Goal: Information Seeking & Learning: Check status

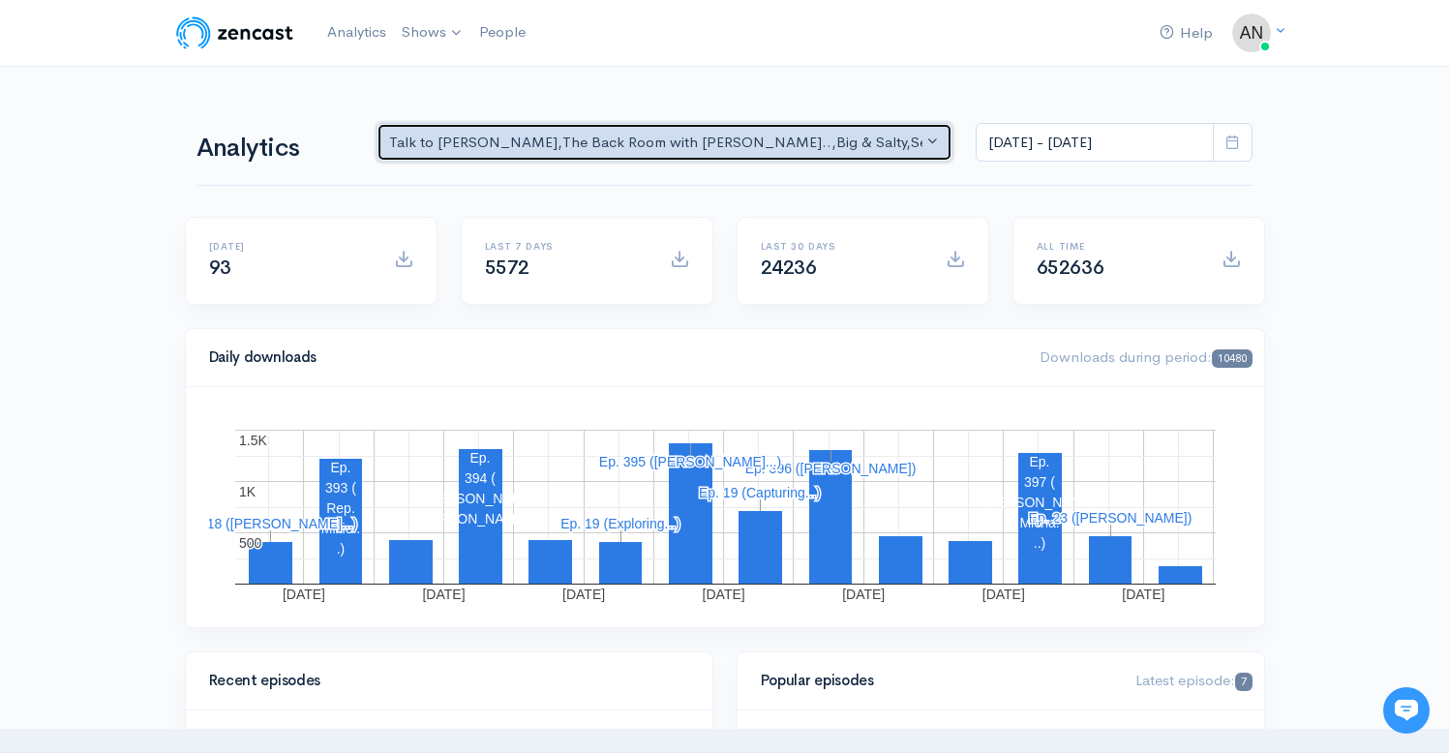
click at [829, 140] on div "Talk to [PERSON_NAME] , The Back Room with [PERSON_NAME].. , Big & Salty , Seri…" at bounding box center [656, 143] width 534 height 22
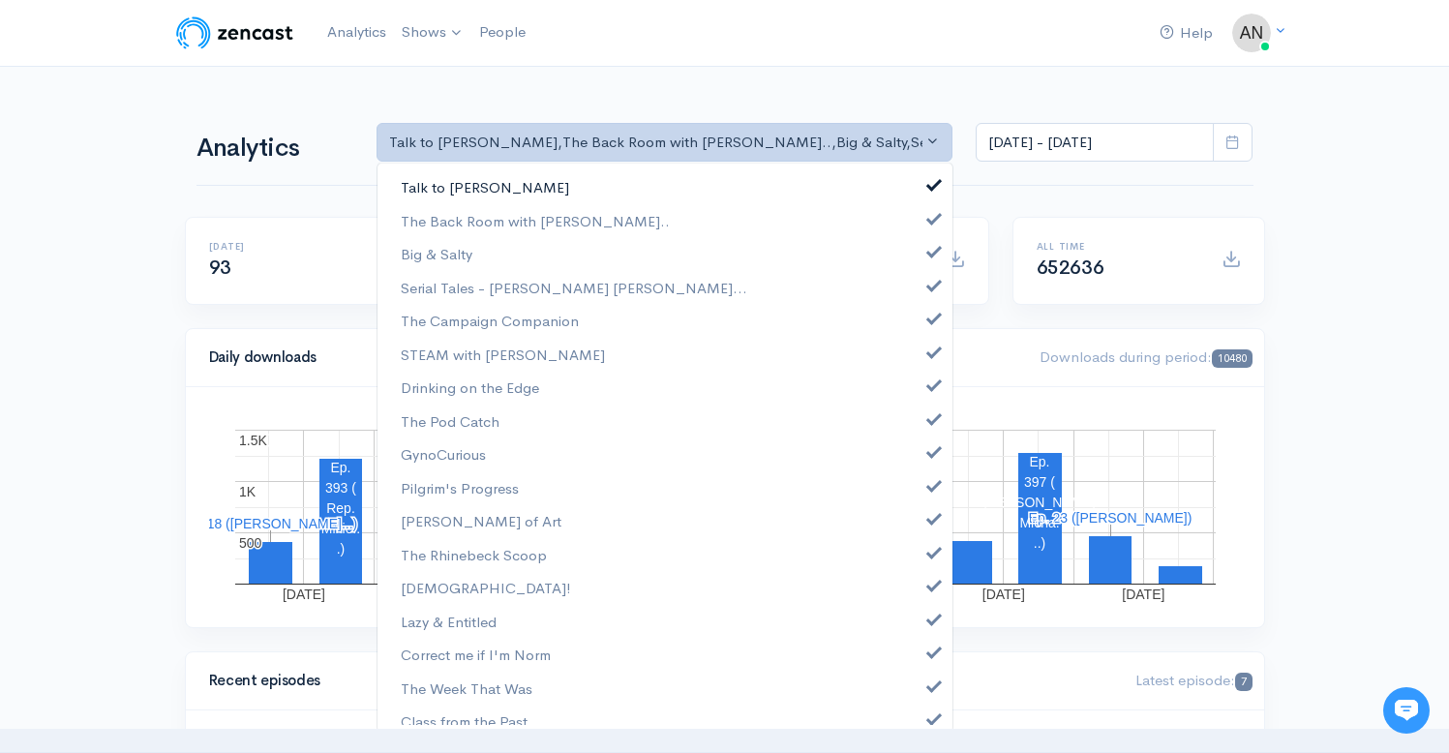
click at [930, 180] on span at bounding box center [934, 182] width 8 height 15
select select "10316"
click at [930, 247] on span at bounding box center [934, 249] width 8 height 15
click at [922, 271] on link "Big & Salty" at bounding box center [664, 254] width 575 height 34
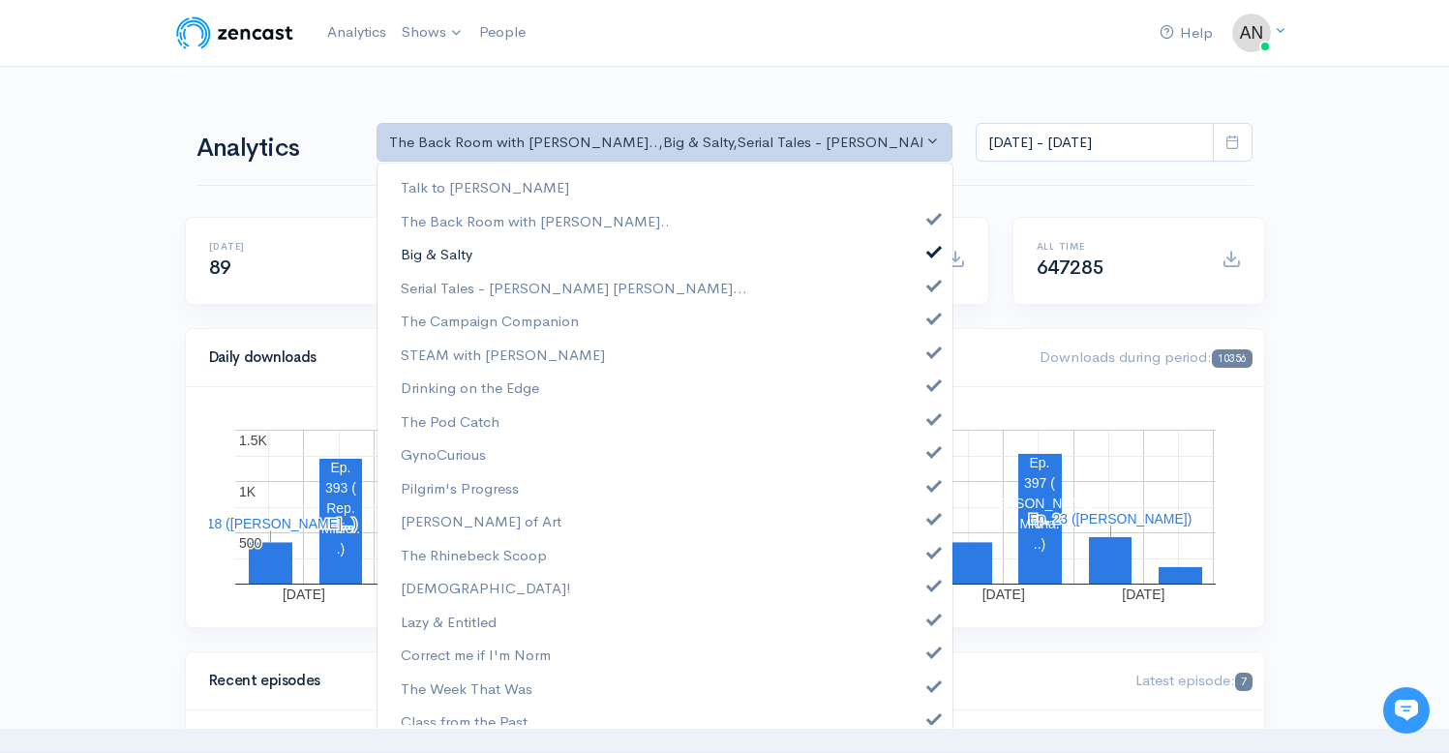
click at [922, 271] on link "Big & Salty" at bounding box center [664, 254] width 575 height 34
click at [930, 288] on span at bounding box center [934, 283] width 8 height 15
click at [930, 313] on span at bounding box center [934, 316] width 8 height 15
click at [927, 354] on link "STEAM with [PERSON_NAME]" at bounding box center [664, 355] width 575 height 34
click at [930, 384] on span at bounding box center [934, 383] width 8 height 15
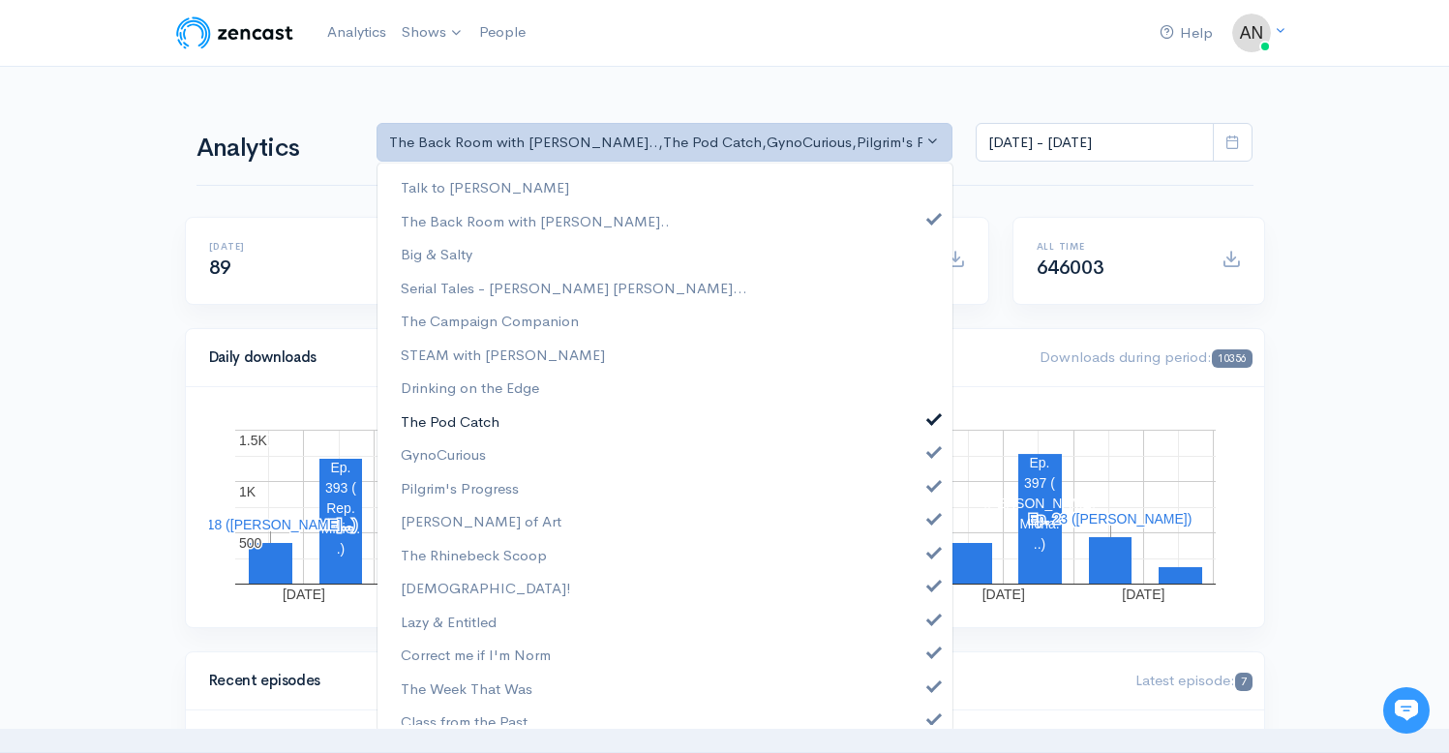
click at [930, 412] on span at bounding box center [934, 416] width 8 height 15
click at [921, 441] on link "GynoCurious" at bounding box center [664, 454] width 575 height 34
click at [930, 480] on span at bounding box center [934, 483] width 8 height 15
click at [930, 515] on span at bounding box center [934, 516] width 8 height 15
click at [930, 556] on span at bounding box center [934, 550] width 8 height 15
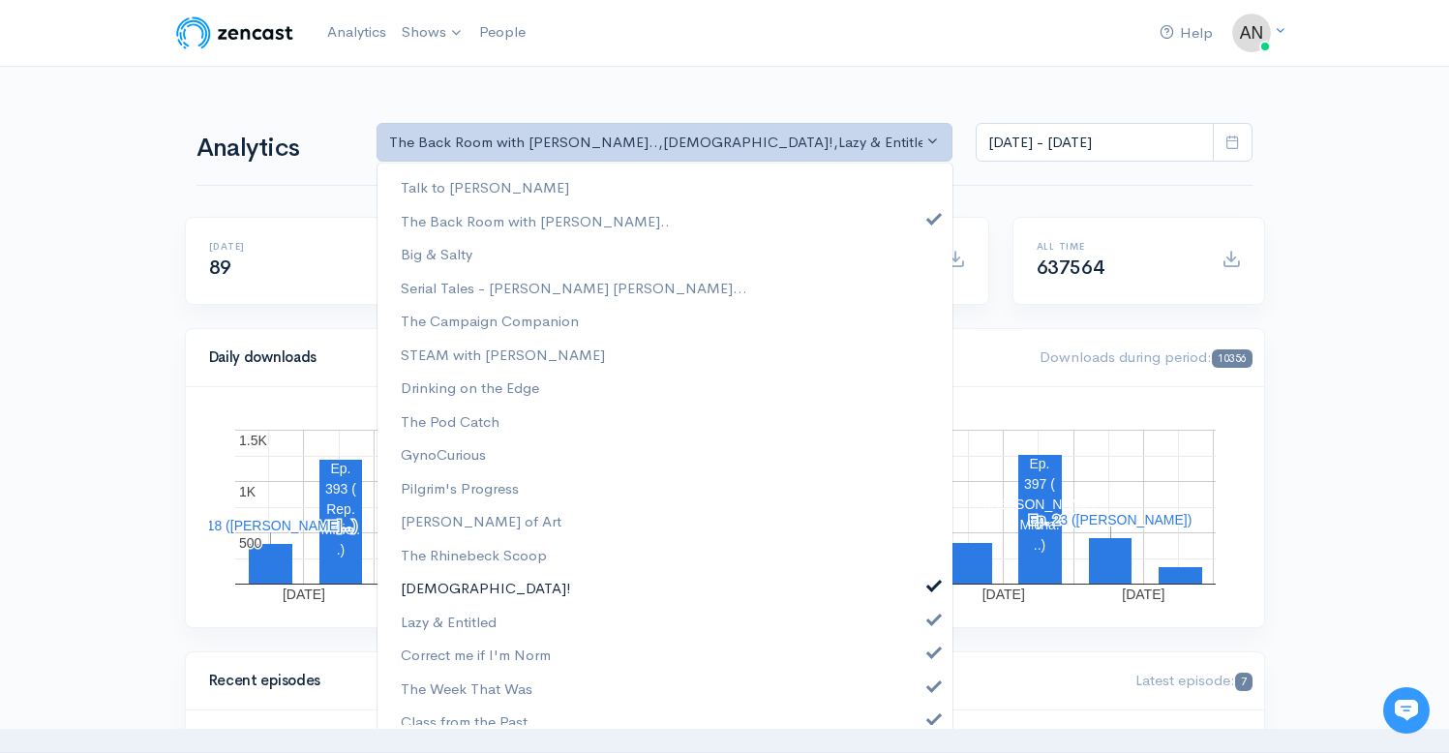
click at [930, 588] on span at bounding box center [934, 583] width 8 height 15
click at [930, 618] on span at bounding box center [934, 617] width 8 height 15
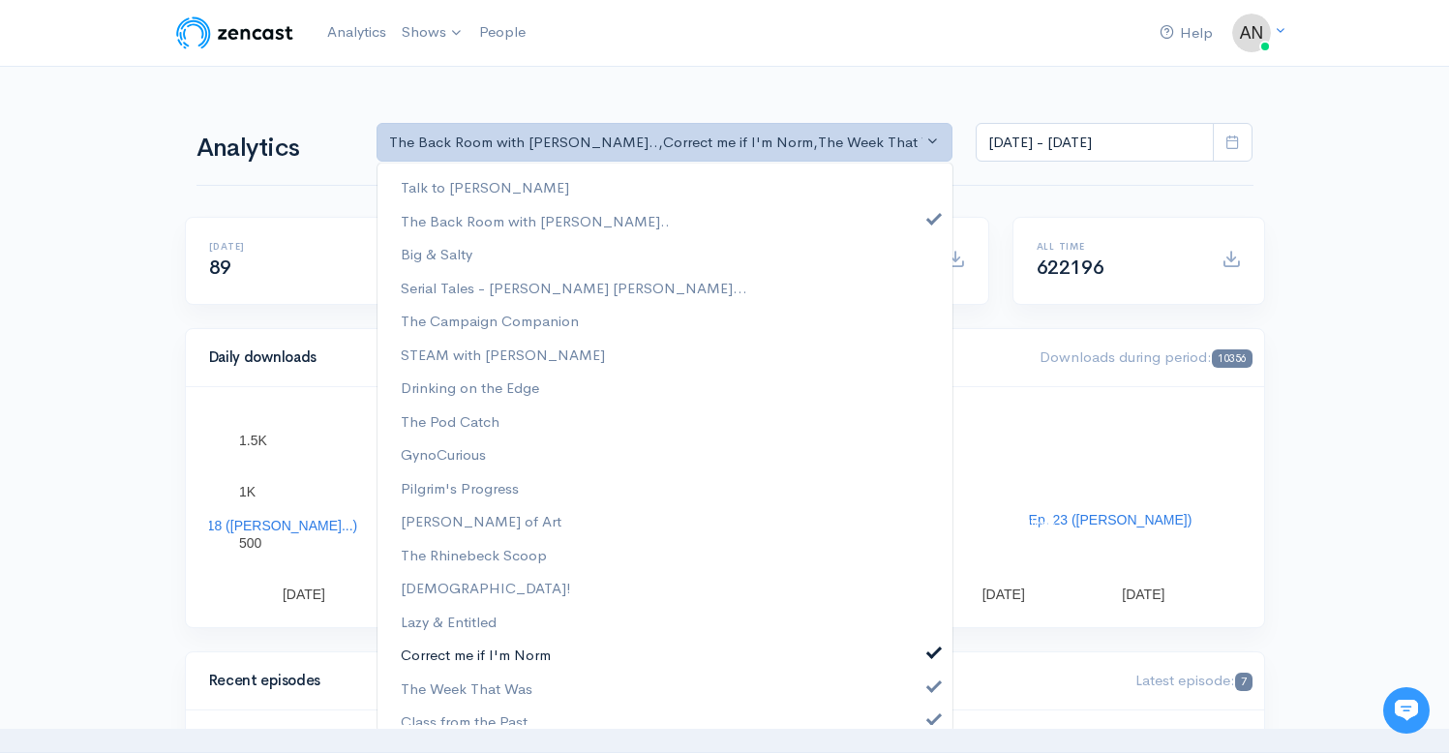
click at [916, 641] on link "Correct me if I'm Norm" at bounding box center [664, 655] width 575 height 34
click at [930, 684] on span at bounding box center [934, 684] width 8 height 15
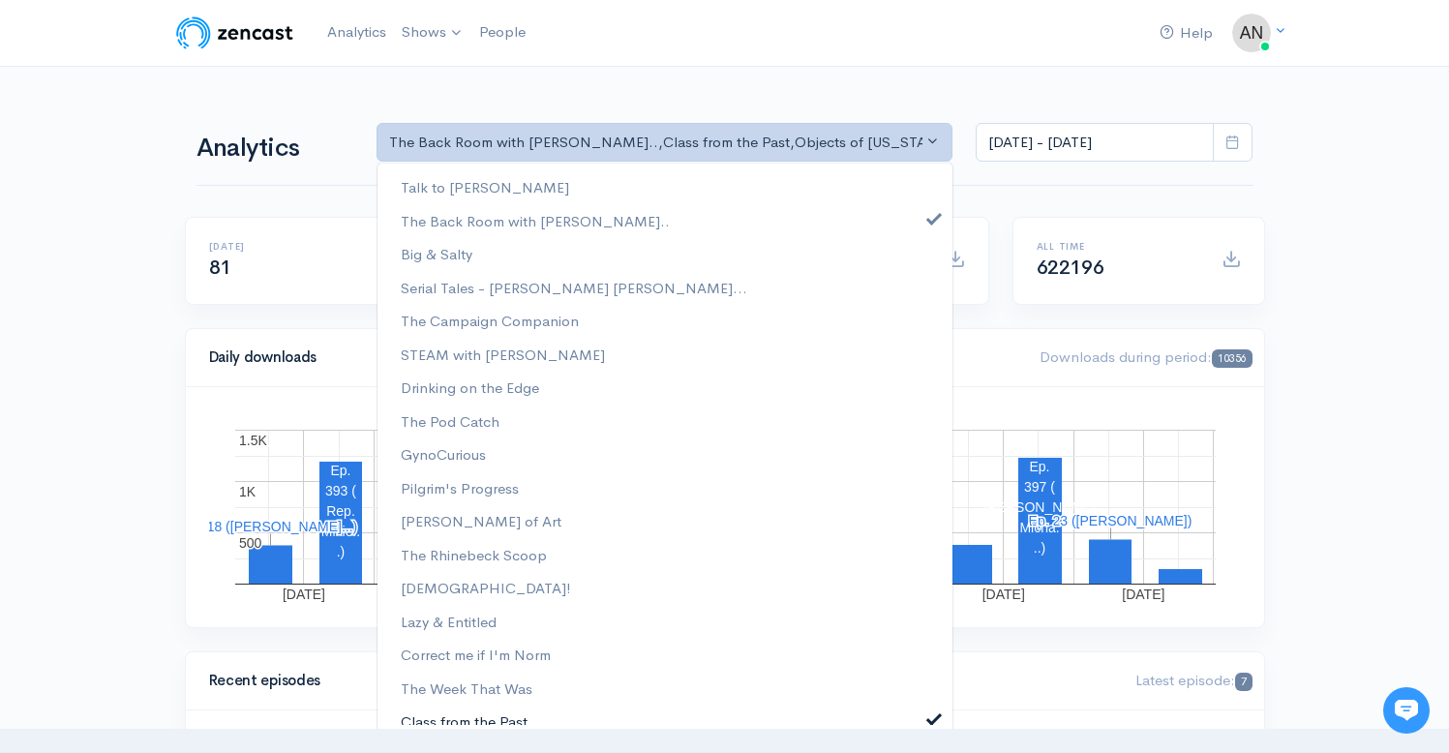
click at [930, 718] on span at bounding box center [934, 716] width 8 height 15
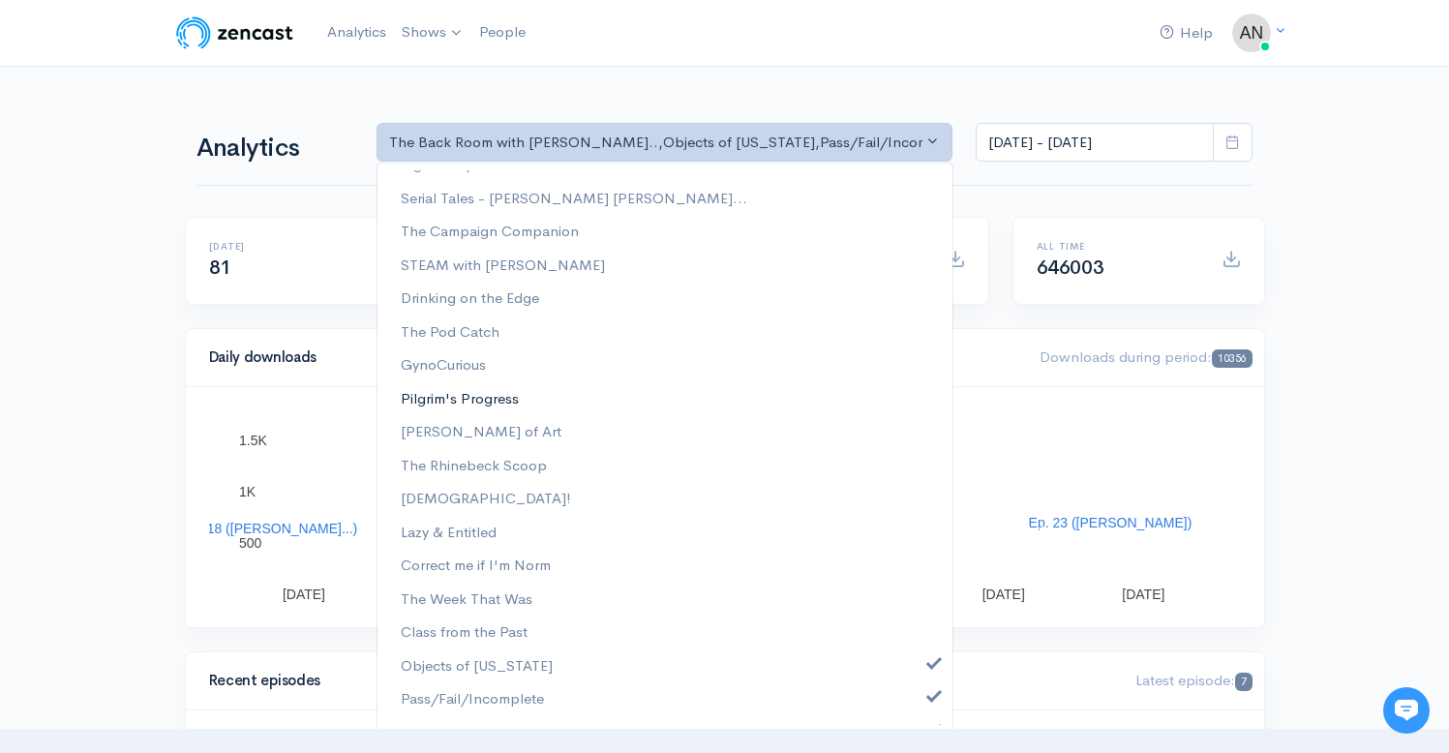
scroll to position [248, 0]
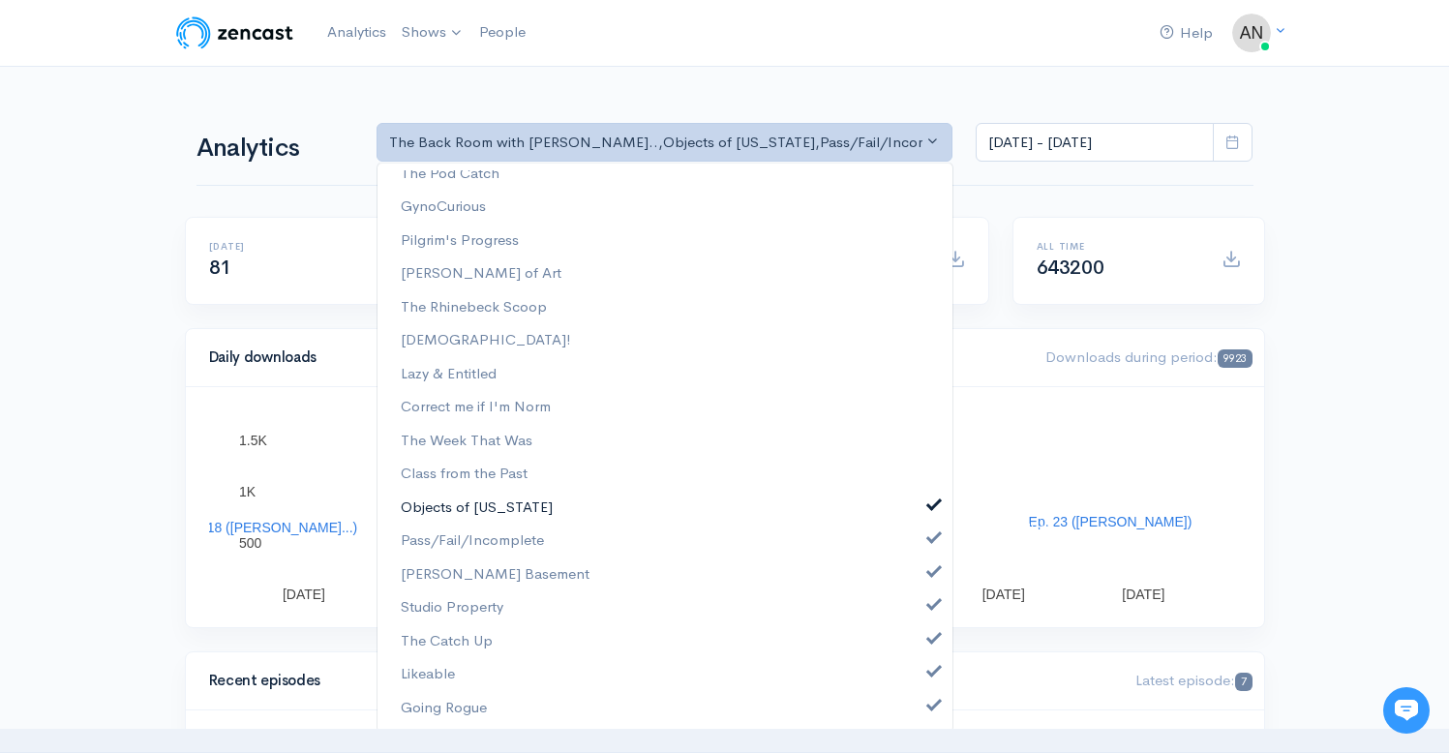
click at [930, 502] on span at bounding box center [934, 503] width 8 height 15
click at [916, 527] on link "Pass/Fail/Incomplete" at bounding box center [664, 541] width 575 height 34
click at [921, 559] on link "[PERSON_NAME] Basement" at bounding box center [664, 575] width 575 height 34
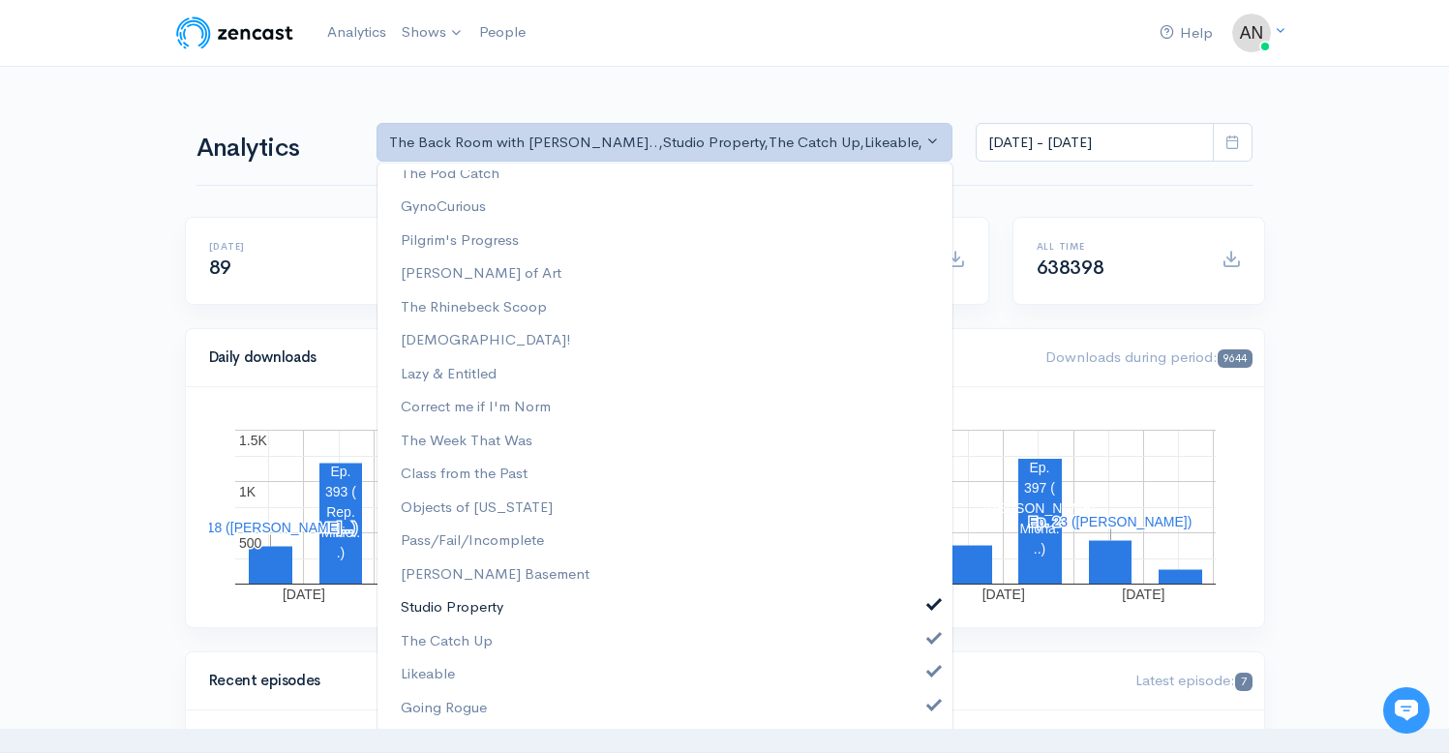
click at [923, 613] on link "Studio Property" at bounding box center [664, 607] width 575 height 34
click at [923, 647] on link "The Catch Up" at bounding box center [664, 641] width 575 height 34
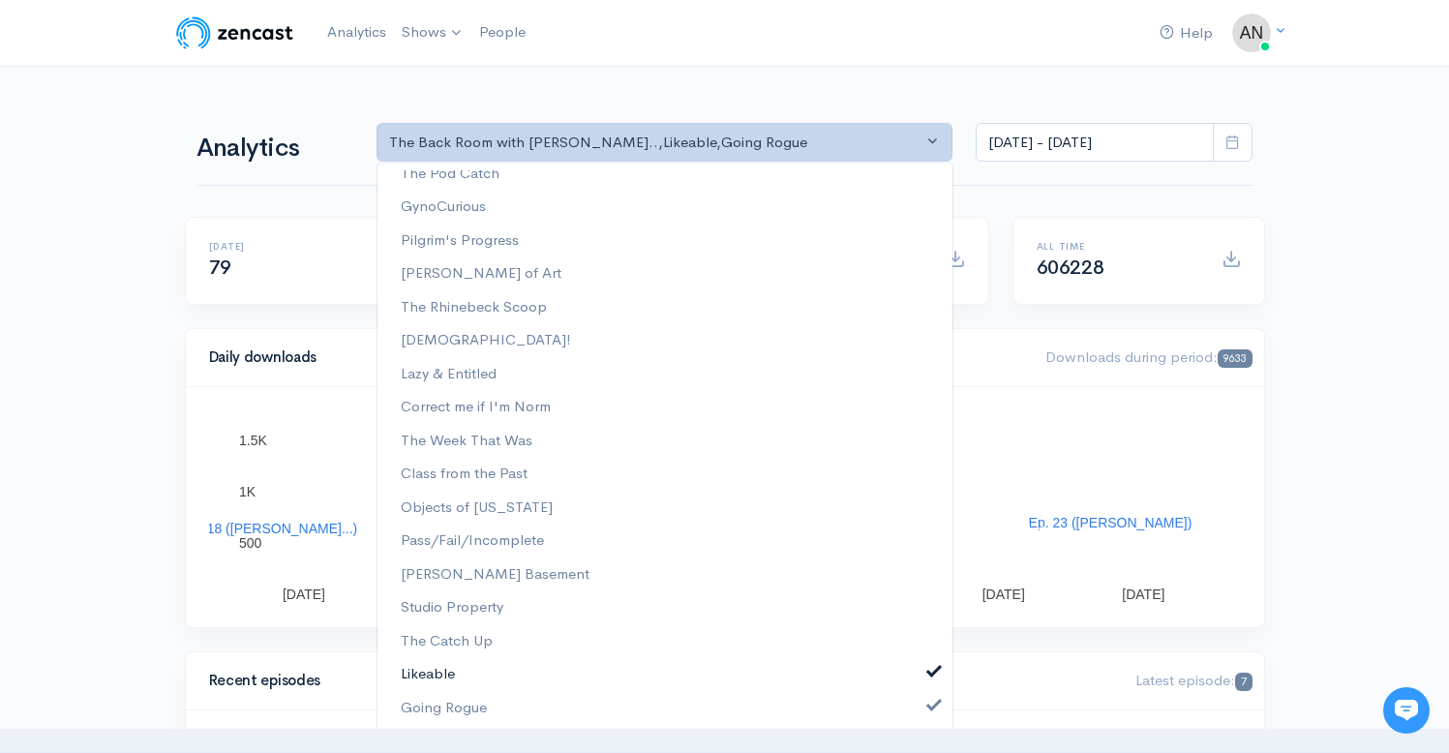
click at [930, 676] on span at bounding box center [934, 669] width 8 height 15
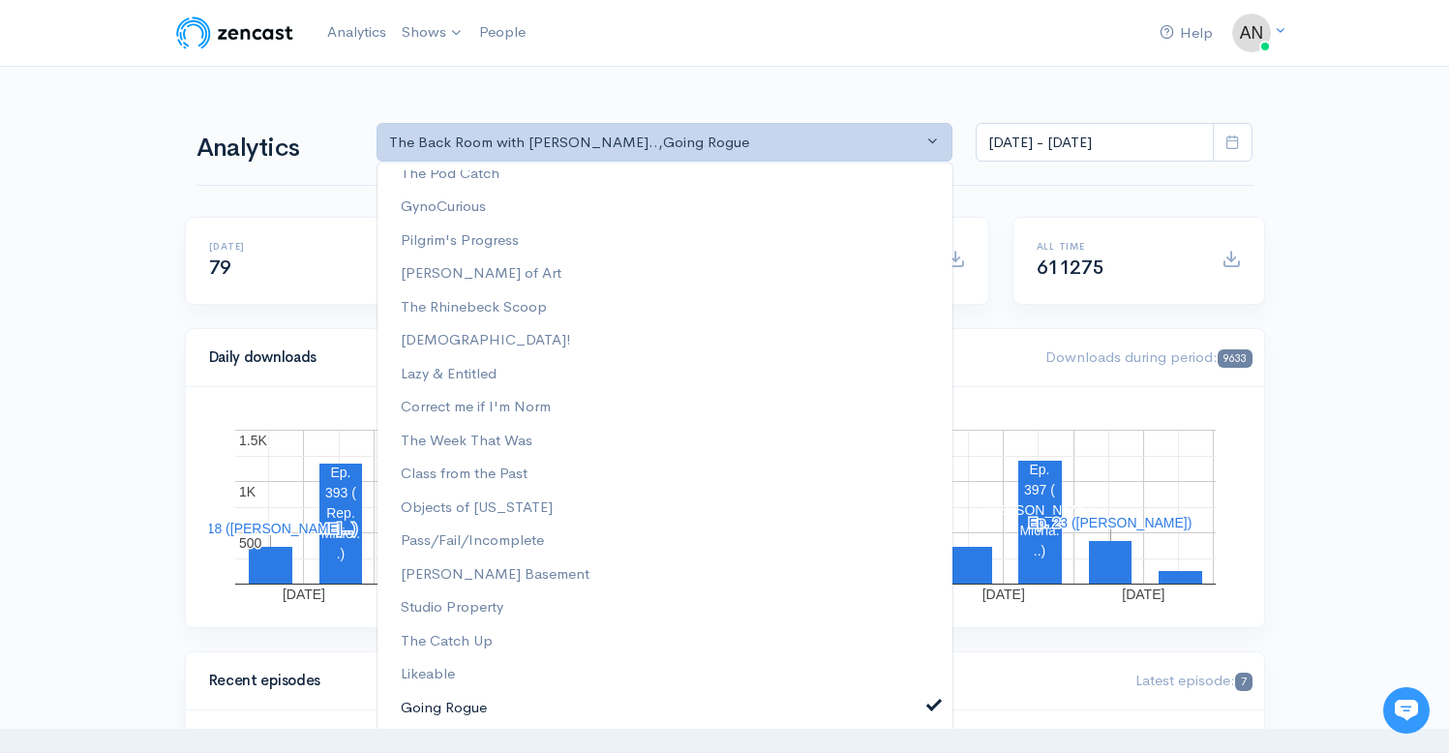
click at [930, 698] on span at bounding box center [934, 703] width 8 height 15
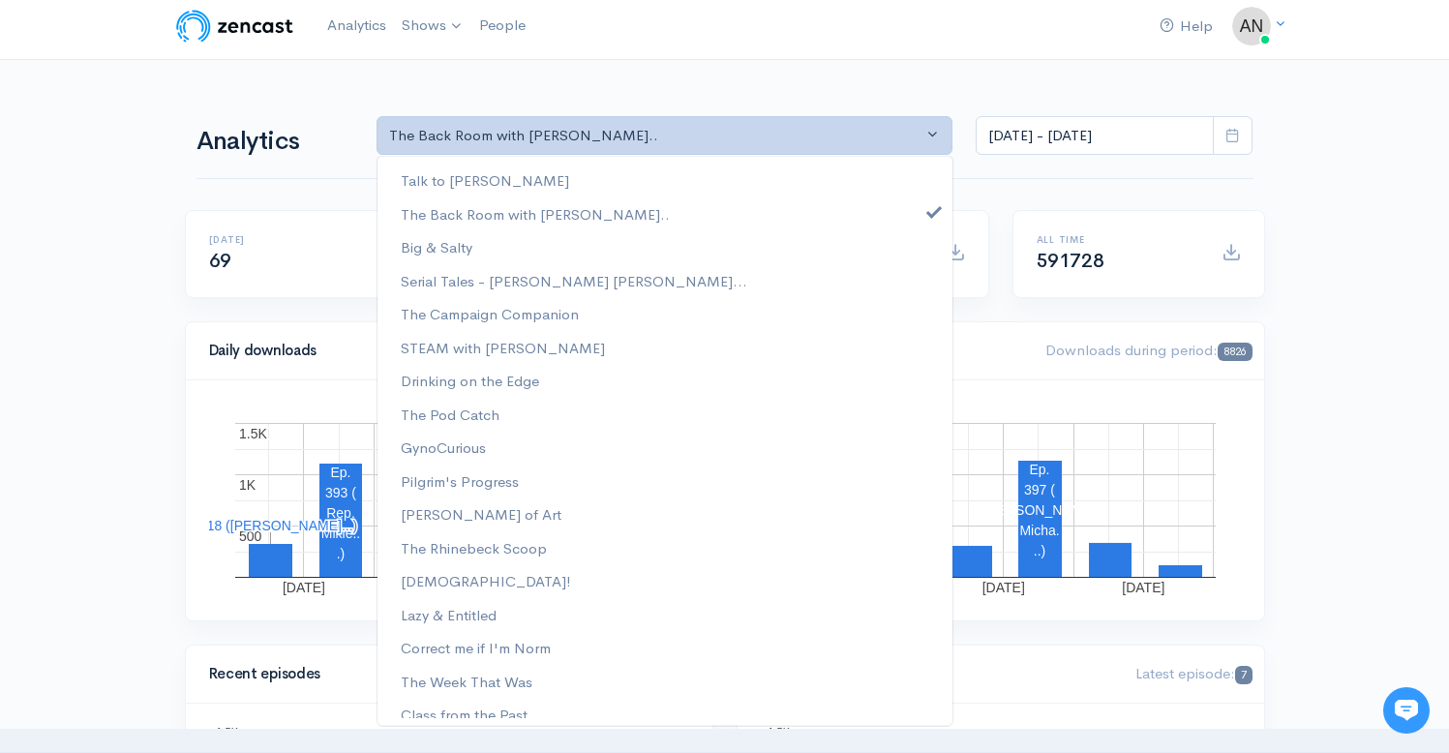
scroll to position [0, 0]
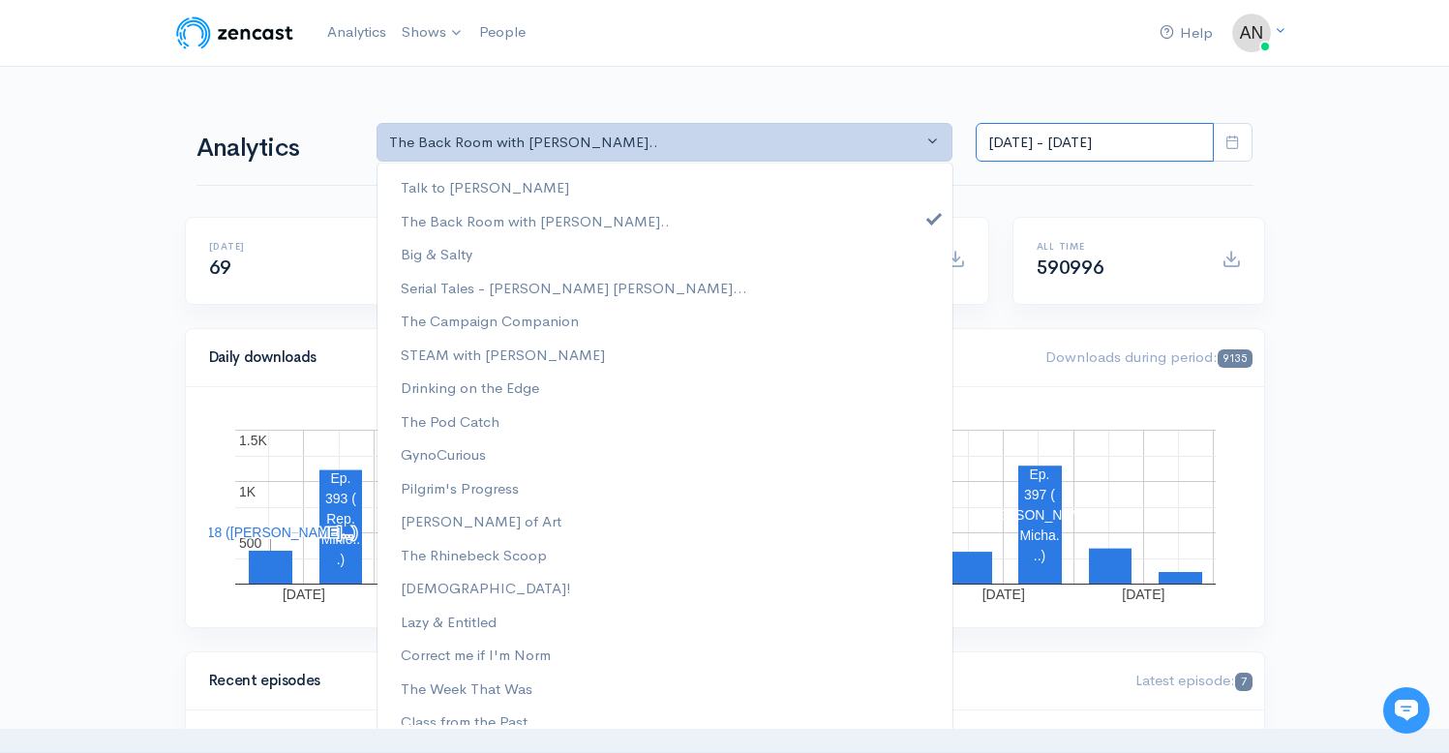
click at [1061, 139] on input "[DATE] - [DATE]" at bounding box center [1095, 143] width 238 height 40
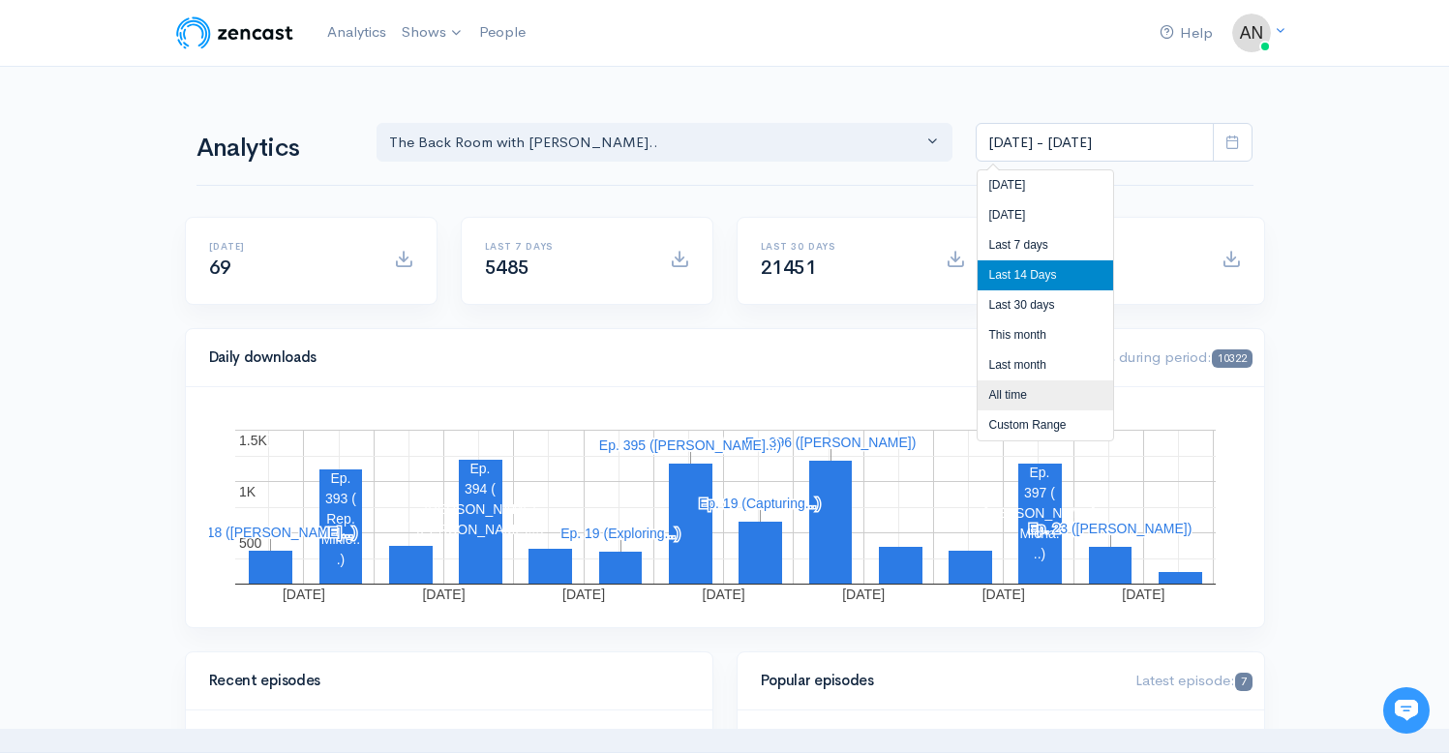
click at [1026, 396] on li "All time" at bounding box center [1046, 395] width 136 height 30
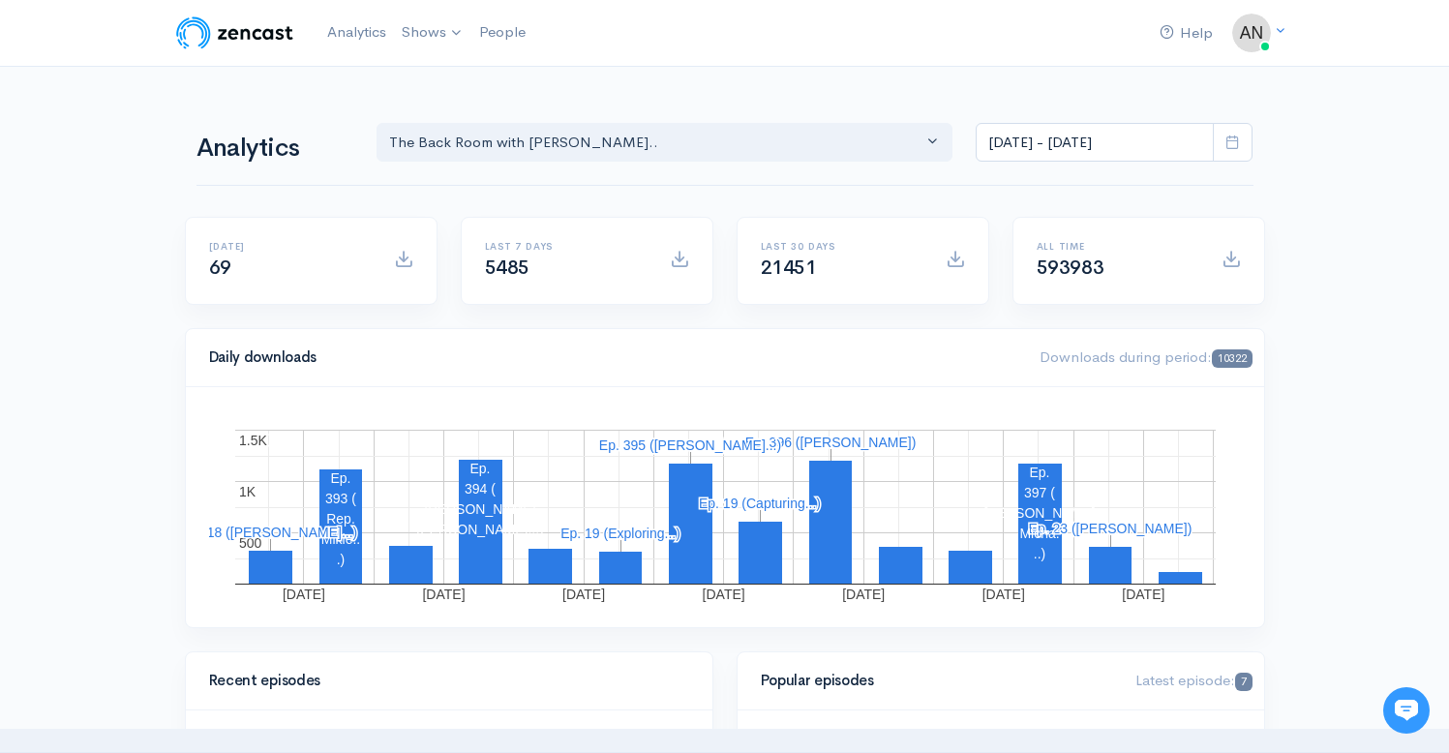
type input "[DATE] - [DATE]"
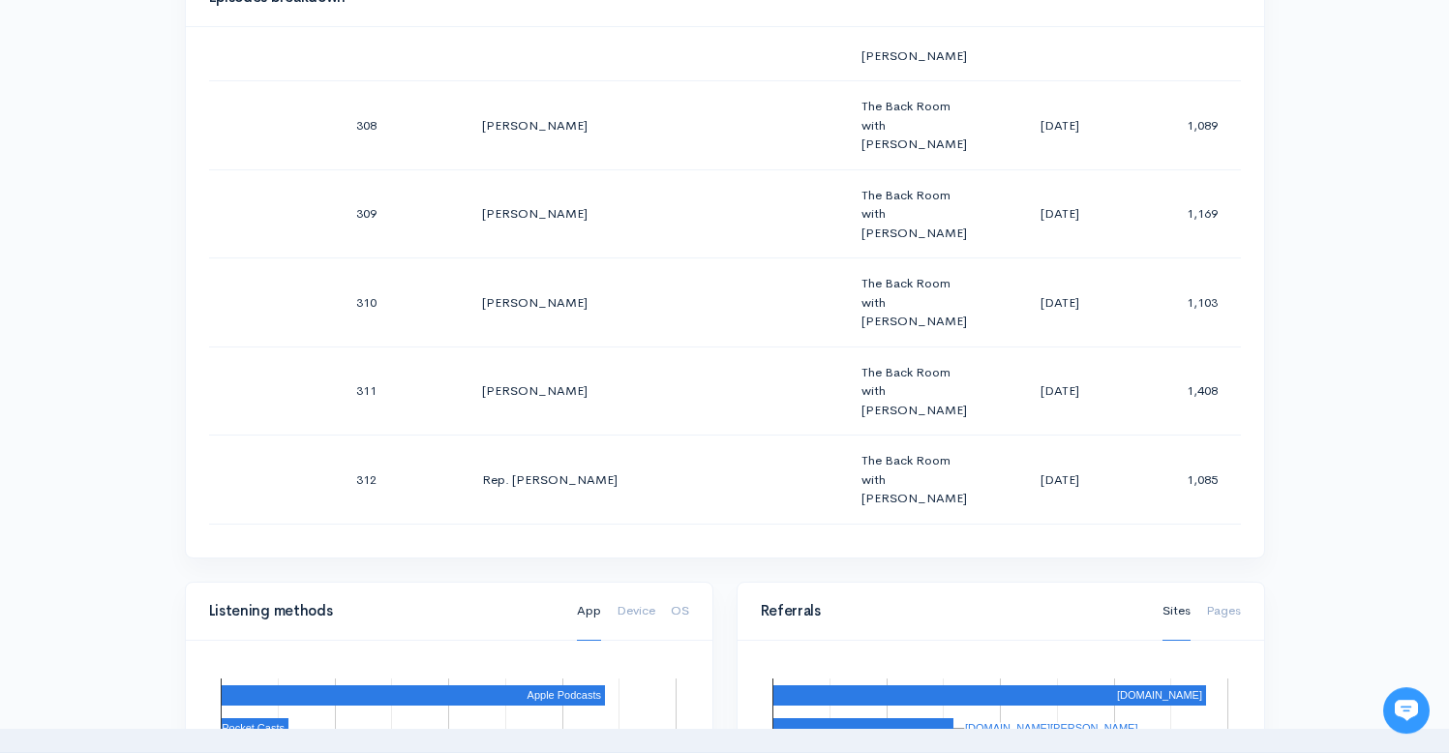
scroll to position [27538, 0]
